Goal: Navigation & Orientation: Understand site structure

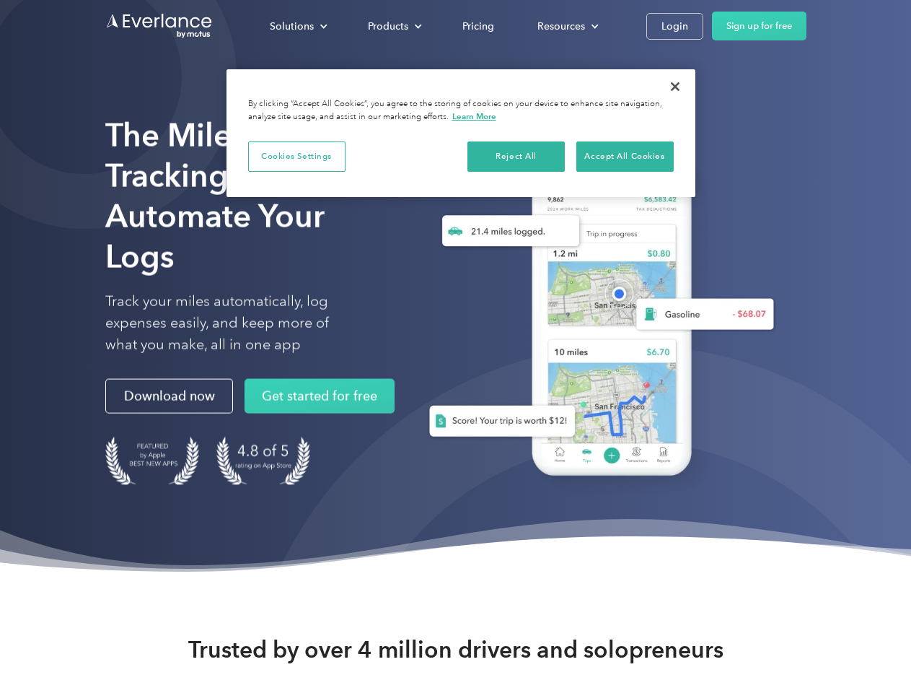
click at [298, 26] on div "Solutions" at bounding box center [292, 26] width 44 height 18
click at [393, 26] on div "Products" at bounding box center [388, 26] width 40 height 18
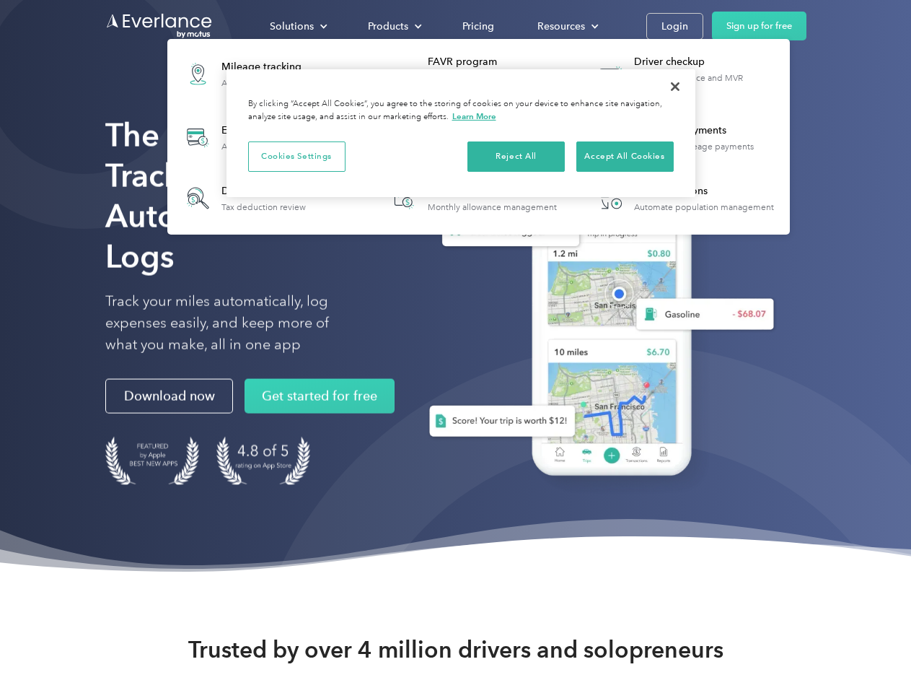
click at [566, 26] on div "Resources" at bounding box center [562, 26] width 48 height 18
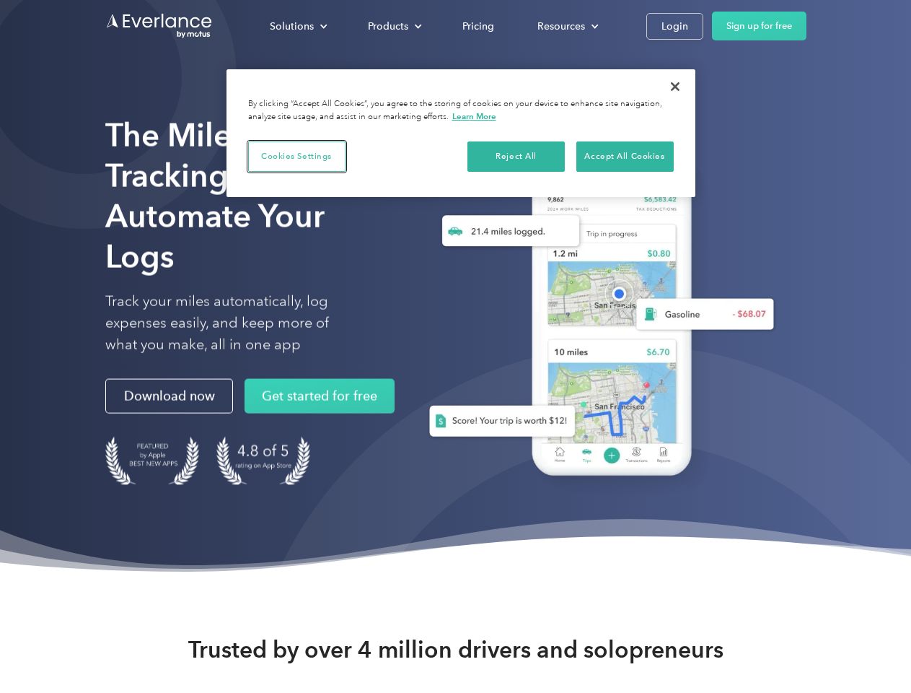
click at [297, 156] on button "Cookies Settings" at bounding box center [296, 156] width 97 height 30
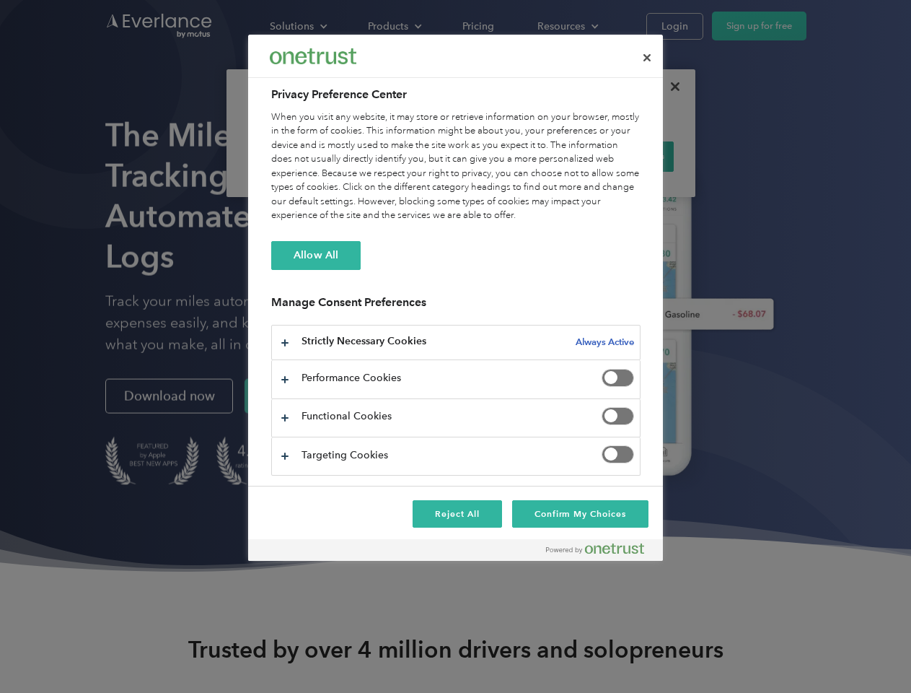
click at [517, 156] on div "When you visit any website, it may store or retrieve information on your browse…" at bounding box center [455, 166] width 369 height 113
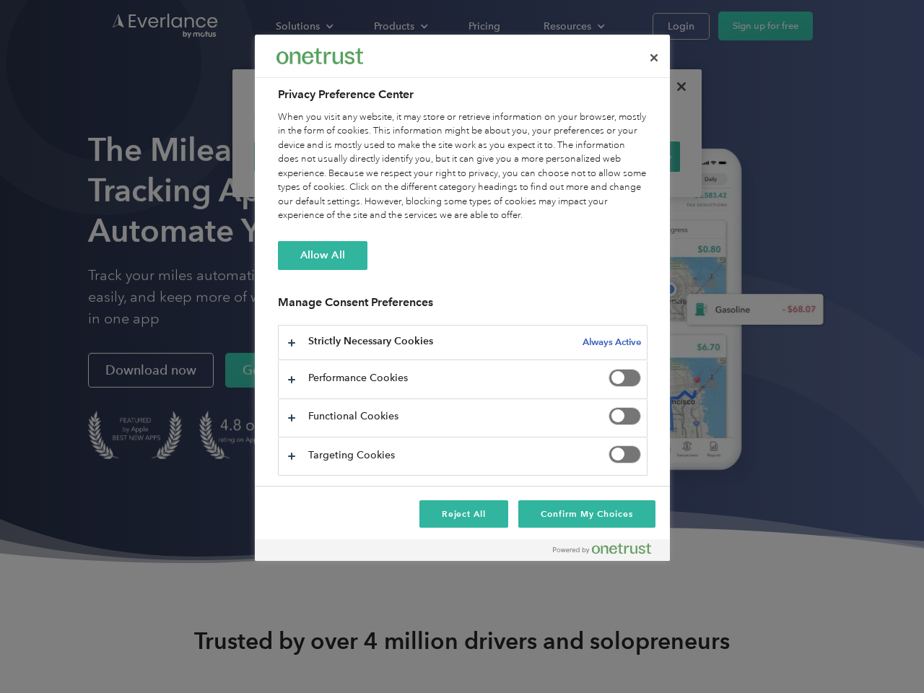
click at [625, 156] on div "When you visit any website, it may store or retrieve information on your browse…" at bounding box center [462, 166] width 369 height 113
click at [675, 87] on div at bounding box center [462, 346] width 924 height 693
